Goal: Find specific page/section: Find specific page/section

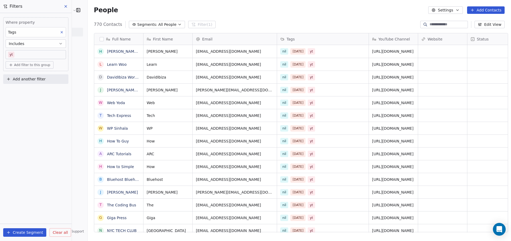
scroll to position [208, 423]
click at [65, 7] on icon at bounding box center [66, 6] width 2 height 2
